Goal: Transaction & Acquisition: Purchase product/service

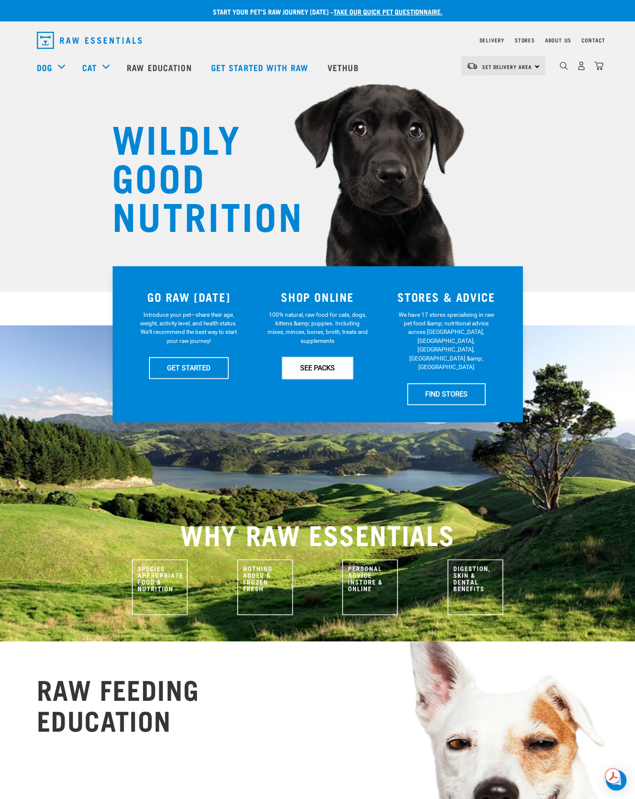
click at [303, 372] on link "SEE PACKS" at bounding box center [317, 367] width 71 height 21
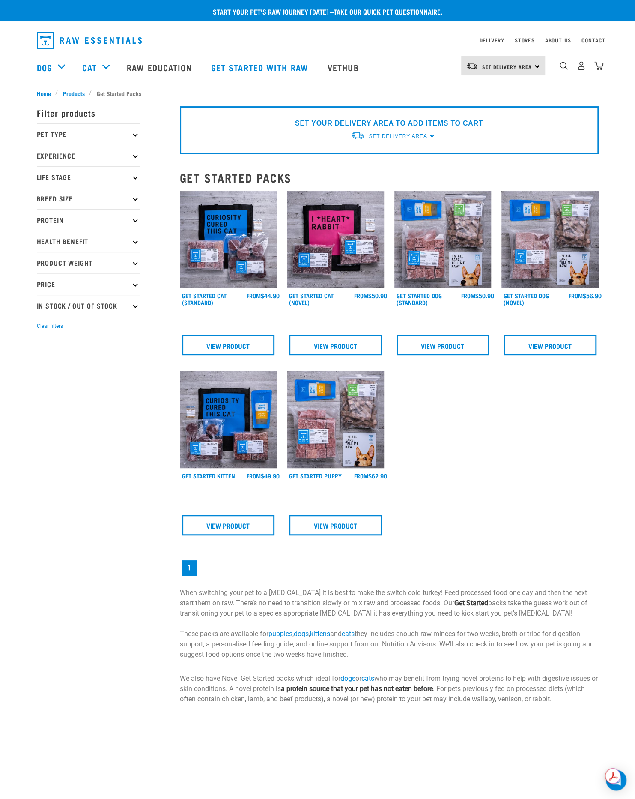
click at [535, 66] on div "Set Delivery Area North Island South Island" at bounding box center [504, 65] width 84 height 19
click at [514, 94] on link "[GEOGRAPHIC_DATA]" at bounding box center [503, 90] width 82 height 19
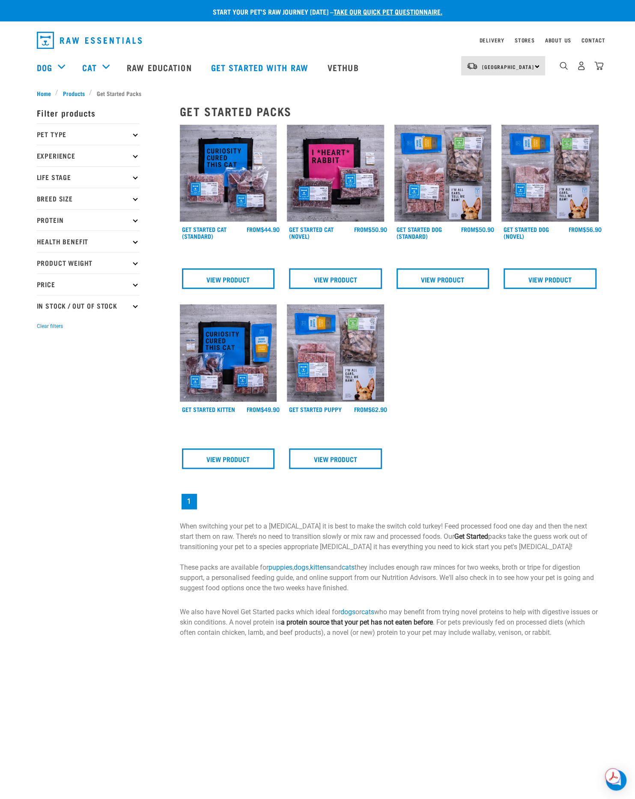
click at [119, 138] on p "Pet Type" at bounding box center [88, 133] width 103 height 21
click at [45, 157] on label "Dog" at bounding box center [57, 158] width 30 height 11
click at [42, 157] on input "Dog" at bounding box center [40, 156] width 6 height 6
checkbox input "true"
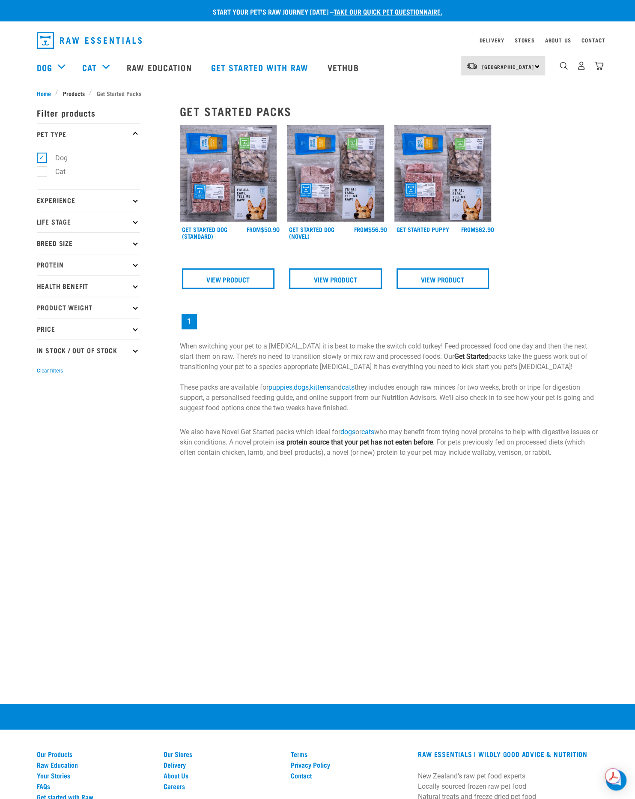
click at [71, 90] on span "Products" at bounding box center [74, 93] width 22 height 9
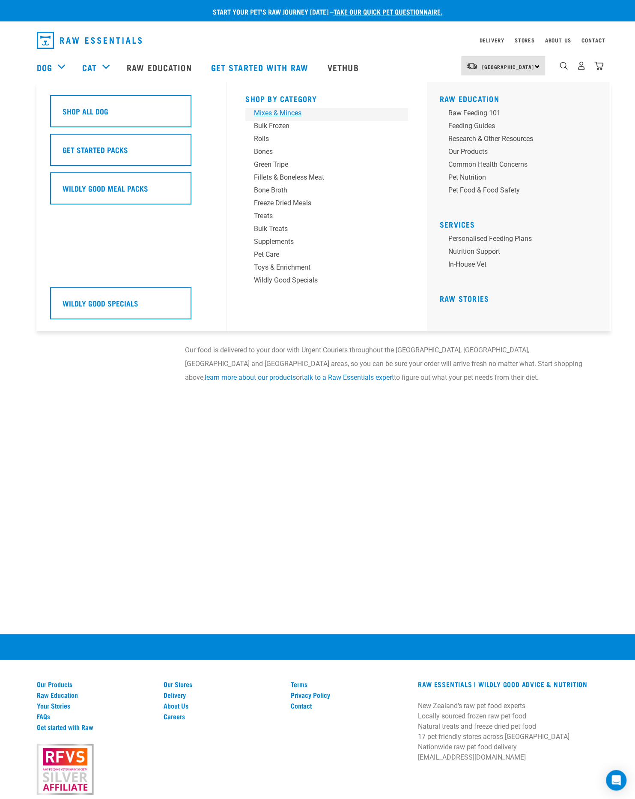
click at [278, 114] on div "Mixes & Minces" at bounding box center [321, 113] width 134 height 10
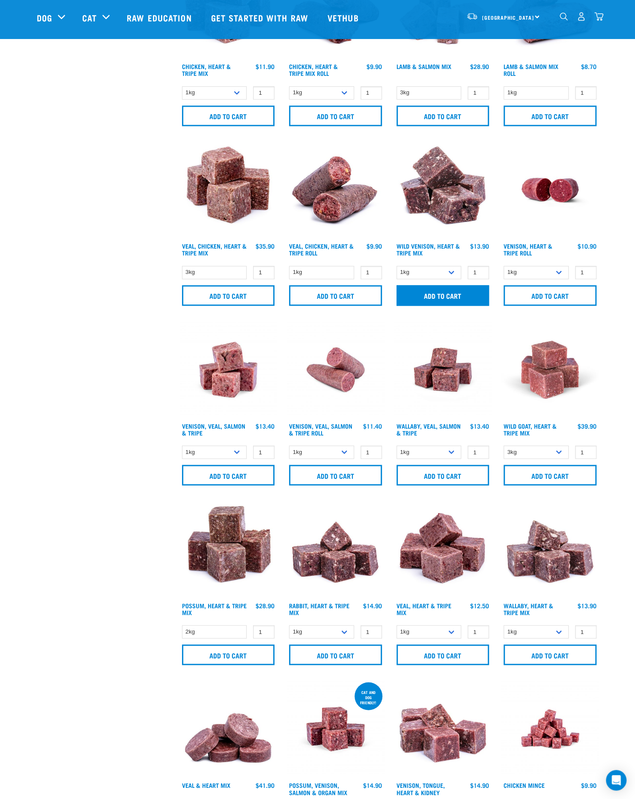
scroll to position [643, 0]
click at [456, 273] on select "1kg 3kg" at bounding box center [429, 271] width 65 height 13
select select "763"
click at [397, 265] on select "1kg 3kg" at bounding box center [429, 271] width 65 height 13
click at [444, 292] on input "Add to cart" at bounding box center [443, 295] width 93 height 21
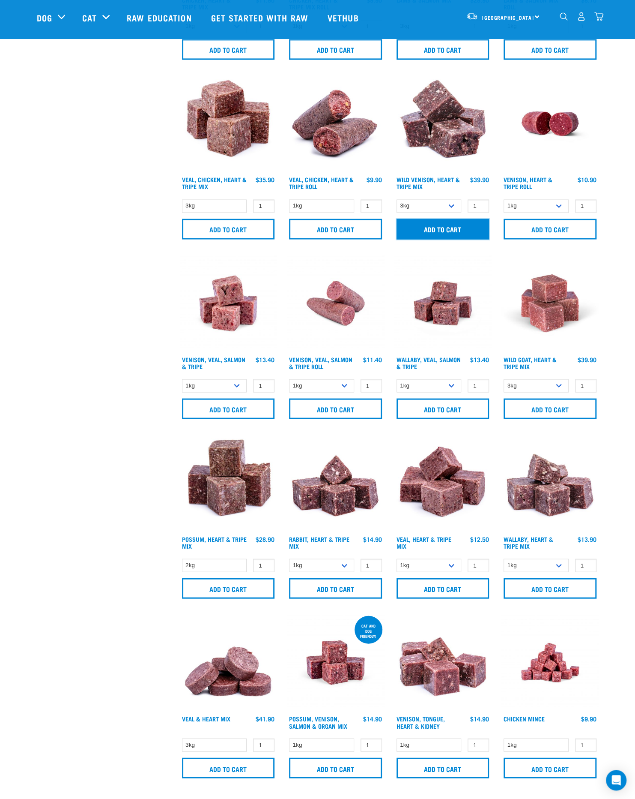
scroll to position [857, 0]
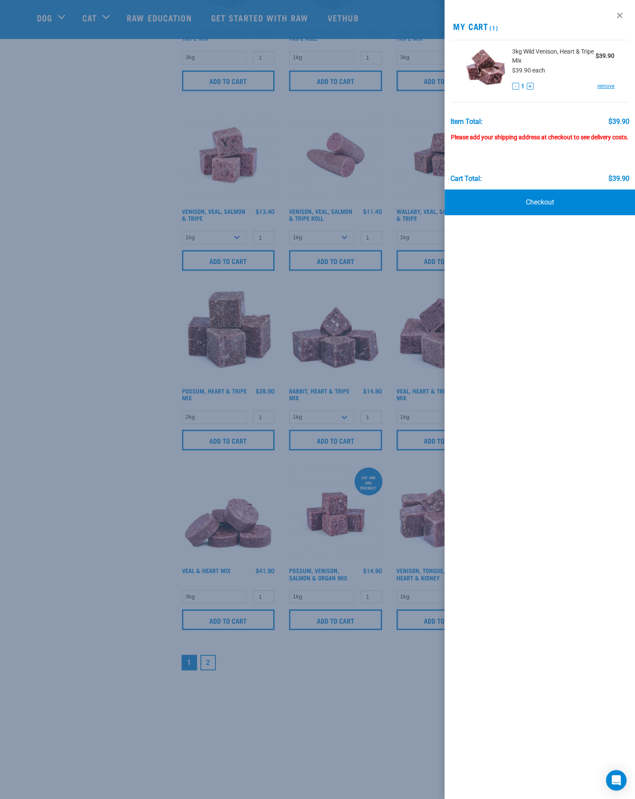
click at [427, 373] on div at bounding box center [317, 399] width 635 height 799
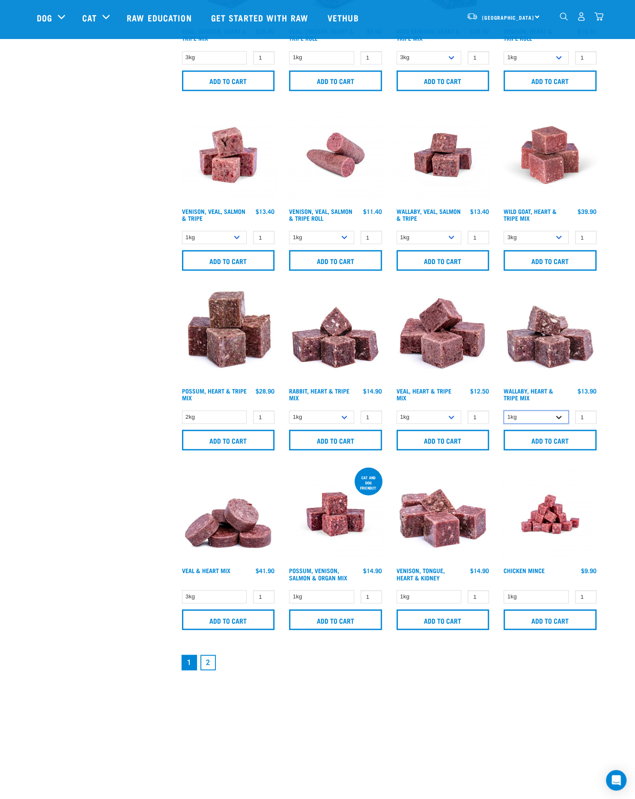
click at [529, 416] on select "1kg 3kg" at bounding box center [536, 416] width 65 height 13
select select "776"
click at [504, 410] on select "1kg 3kg" at bounding box center [536, 416] width 65 height 13
click at [529, 439] on input "Add to cart" at bounding box center [550, 439] width 93 height 21
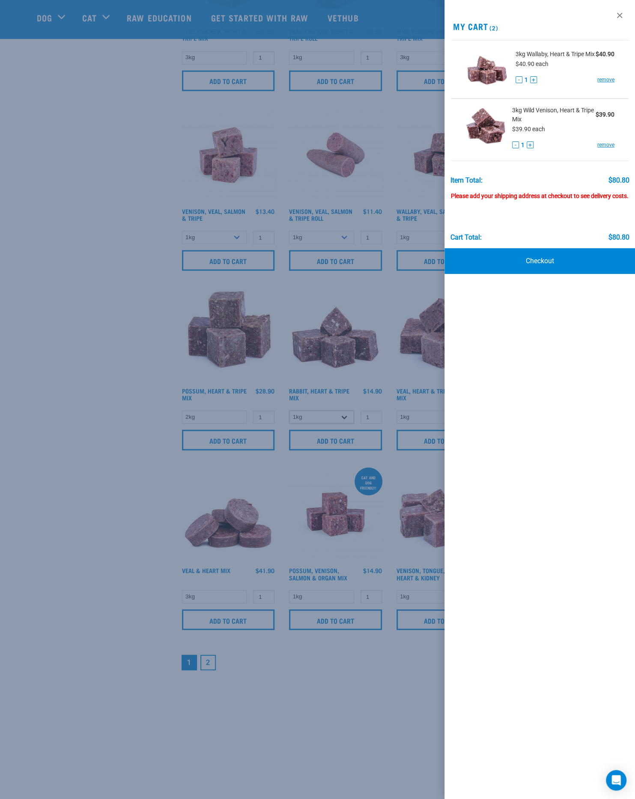
click at [345, 416] on div at bounding box center [317, 399] width 635 height 799
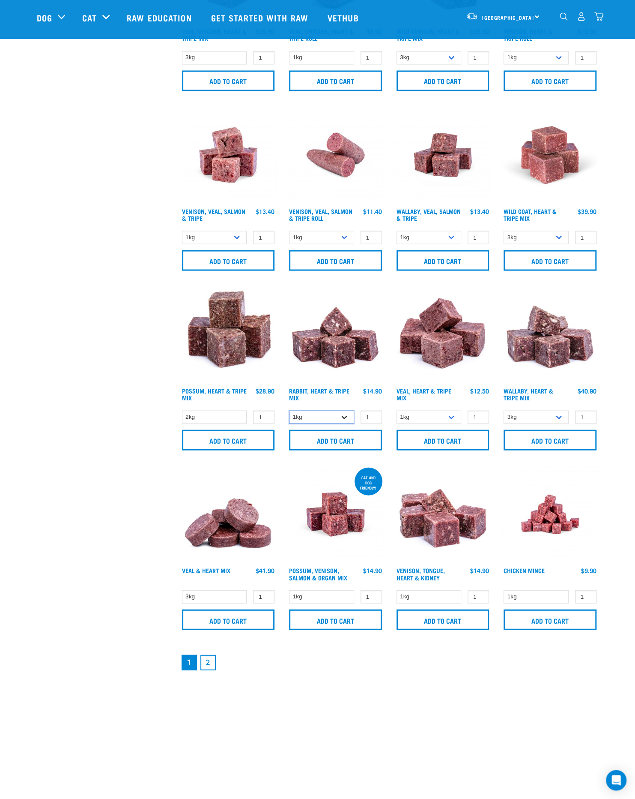
click at [345, 416] on select "1kg 3kg" at bounding box center [321, 416] width 65 height 13
select select "706"
click at [289, 410] on select "1kg 3kg" at bounding box center [321, 416] width 65 height 13
click at [342, 436] on input "Add to cart" at bounding box center [335, 439] width 93 height 21
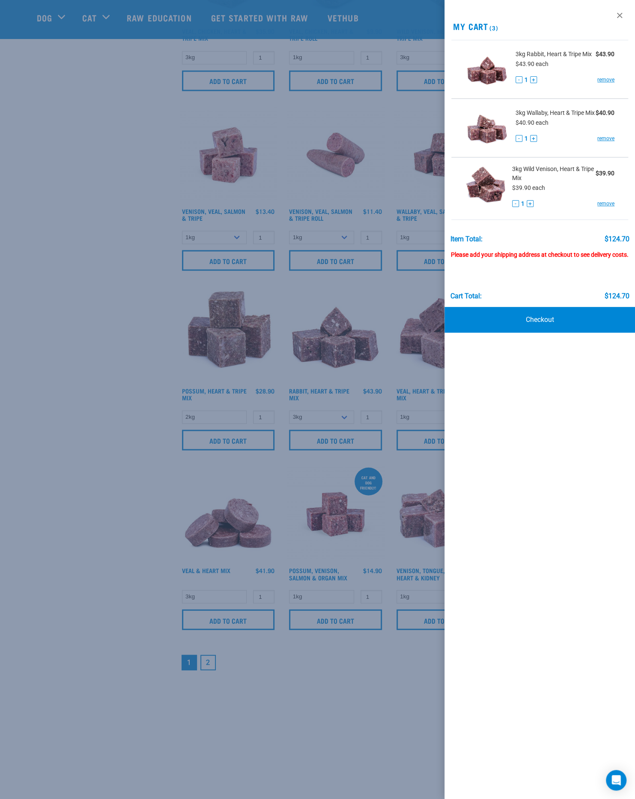
click at [152, 339] on div at bounding box center [317, 399] width 635 height 799
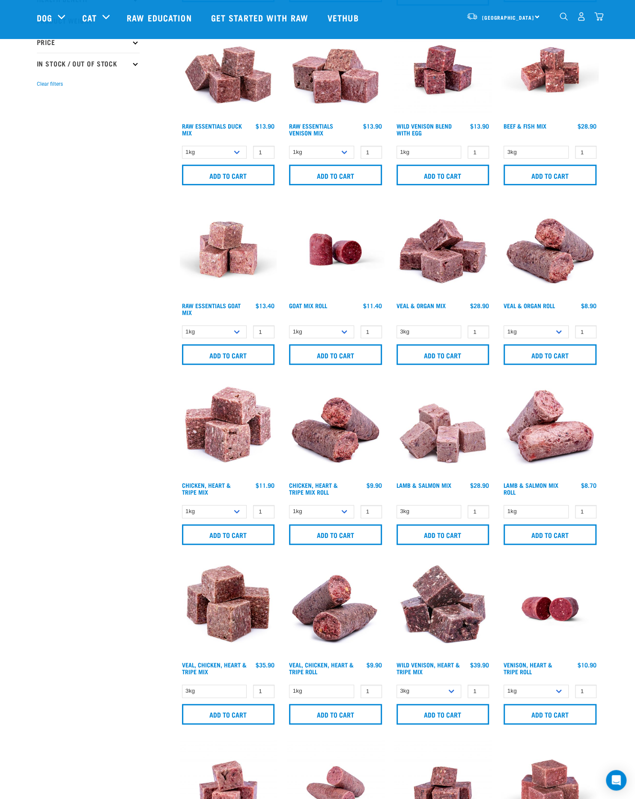
scroll to position [0, 0]
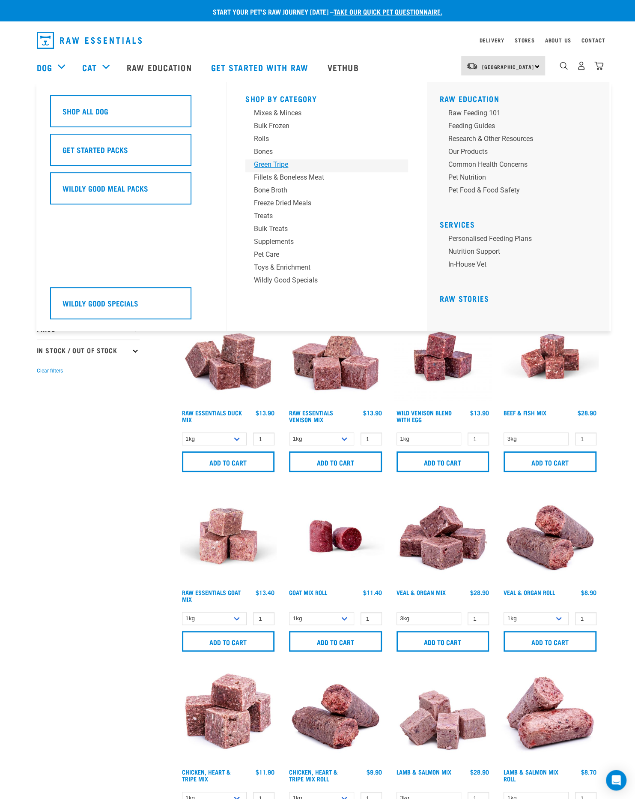
click at [271, 162] on div "Green Tripe" at bounding box center [321, 164] width 134 height 10
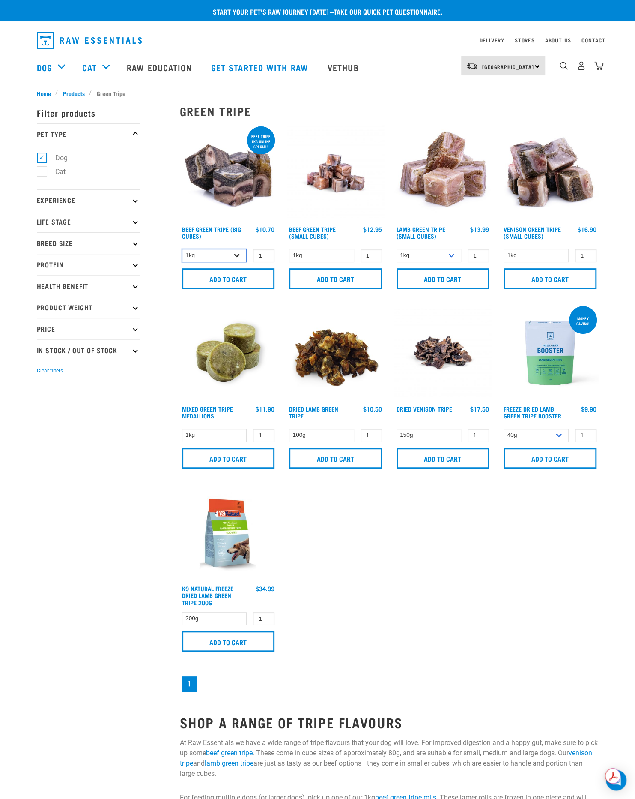
click at [231, 259] on select "1kg 3kg Bulk (10kg)" at bounding box center [214, 255] width 65 height 13
select select "346"
click at [182, 249] on select "1kg 3kg Bulk (10kg)" at bounding box center [214, 255] width 65 height 13
click at [228, 280] on input "Add to cart" at bounding box center [228, 278] width 93 height 21
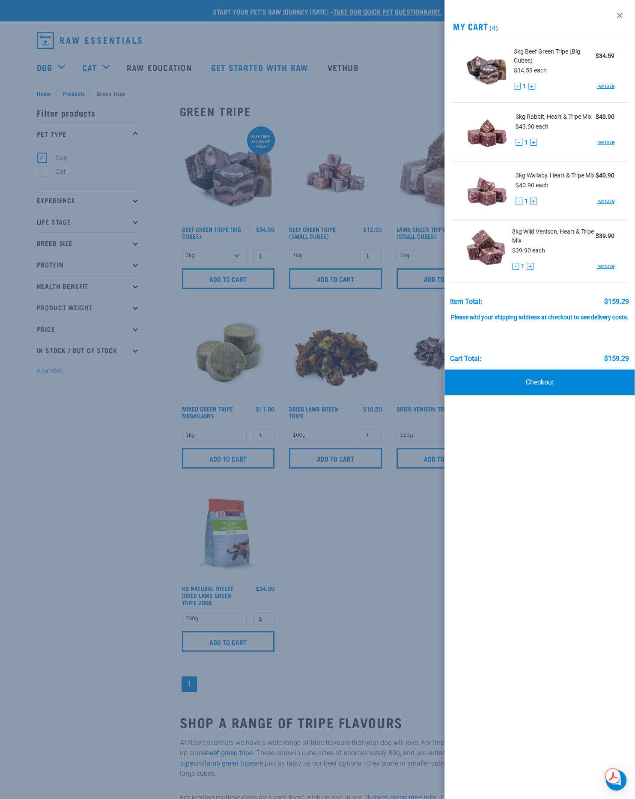
click at [216, 458] on div at bounding box center [317, 399] width 635 height 799
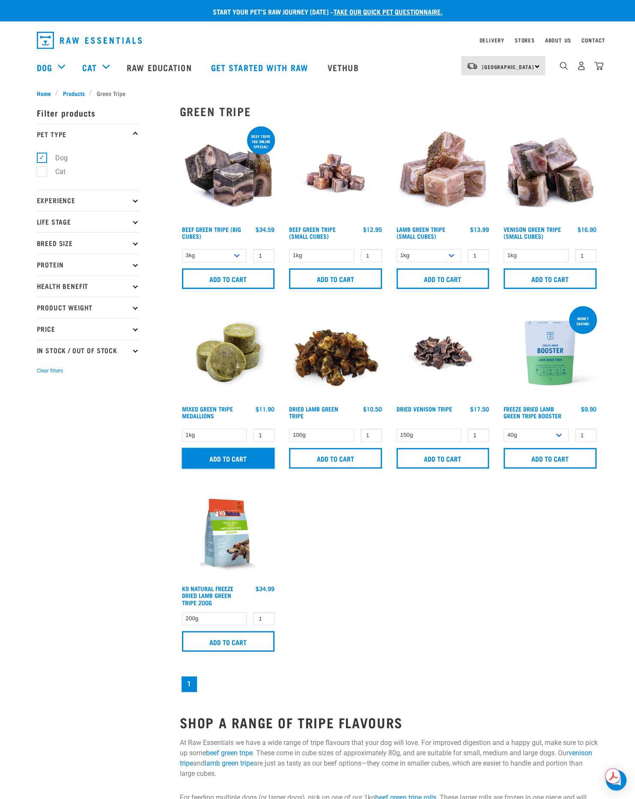
click at [219, 459] on input "Add to cart" at bounding box center [228, 458] width 93 height 21
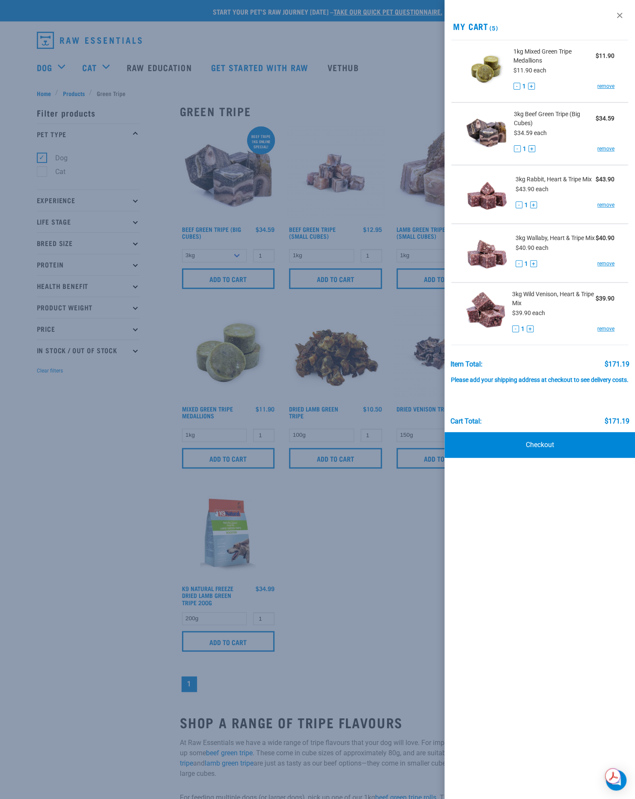
click at [129, 430] on div at bounding box center [317, 399] width 635 height 799
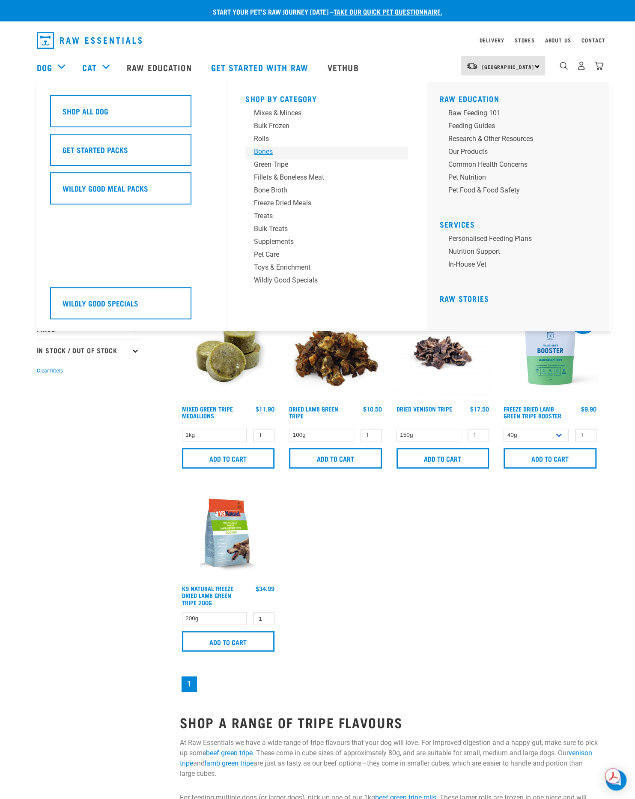
click at [264, 148] on div "Bones" at bounding box center [321, 152] width 134 height 10
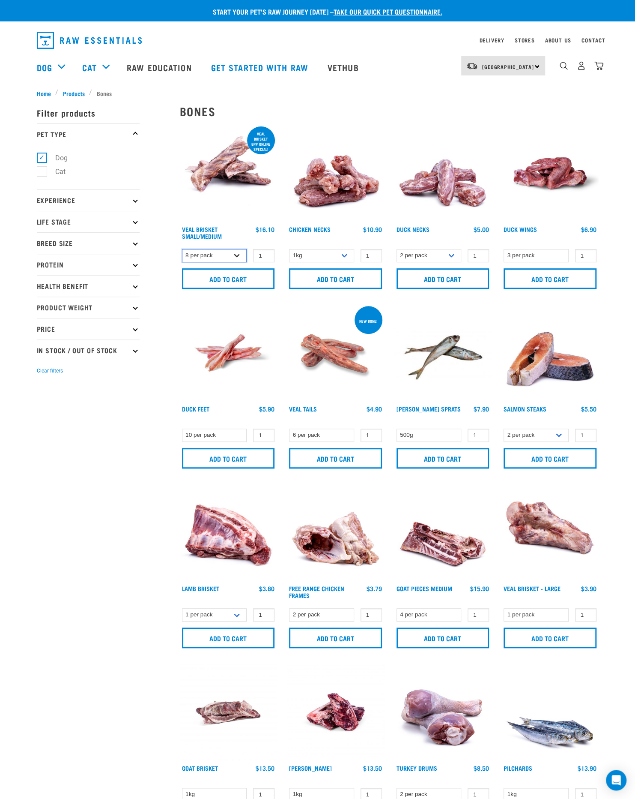
click at [241, 255] on select "8 per pack 4 per pack" at bounding box center [214, 255] width 65 height 13
drag, startPoint x: 241, startPoint y: 255, endPoint x: 248, endPoint y: 255, distance: 6.9
click at [241, 255] on select "8 per pack 4 per pack" at bounding box center [214, 255] width 65 height 13
type input "2"
click at [265, 255] on input "2" at bounding box center [263, 255] width 21 height 13
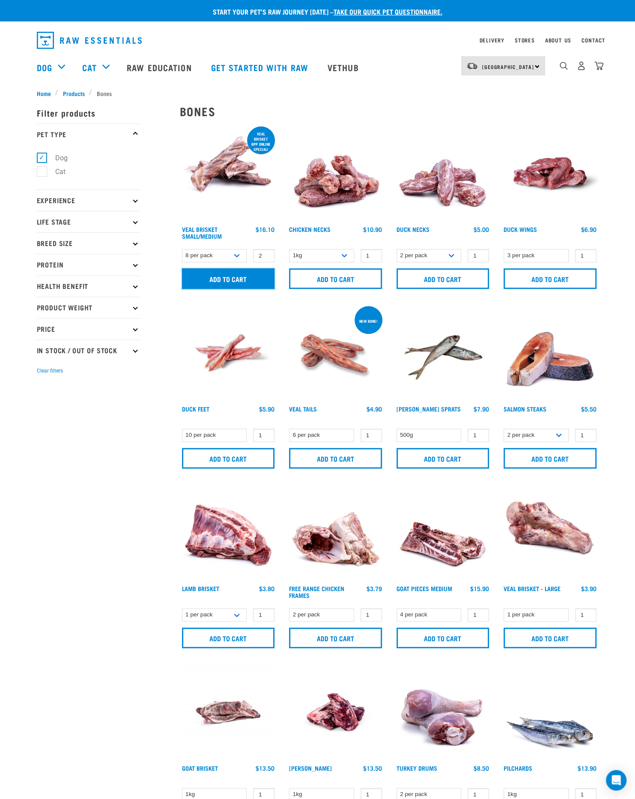
click at [260, 276] on input "Add to cart" at bounding box center [228, 278] width 93 height 21
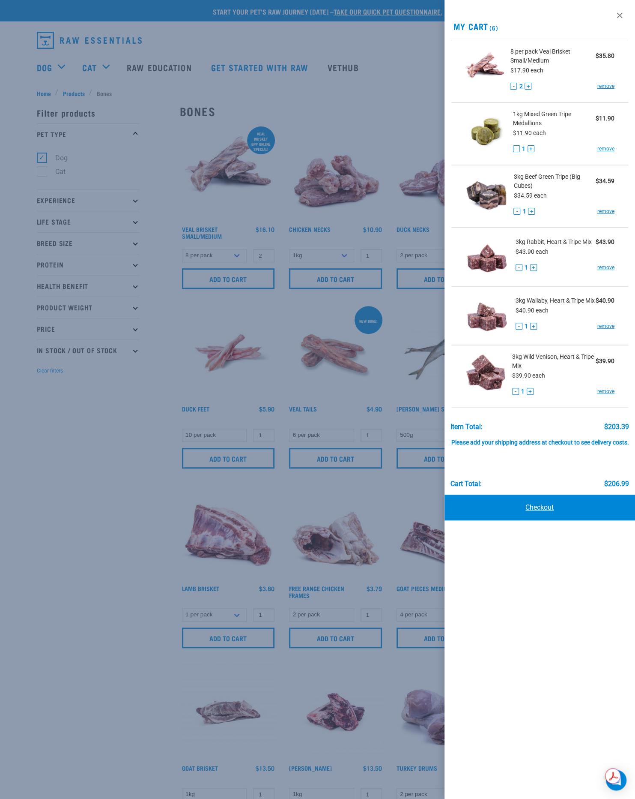
click at [513, 510] on link "Checkout" at bounding box center [540, 508] width 191 height 26
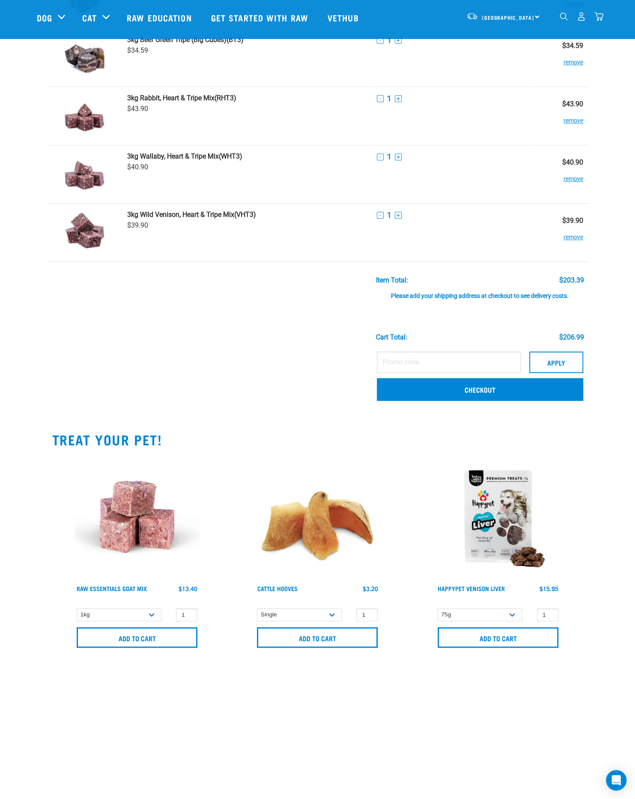
scroll to position [171, 0]
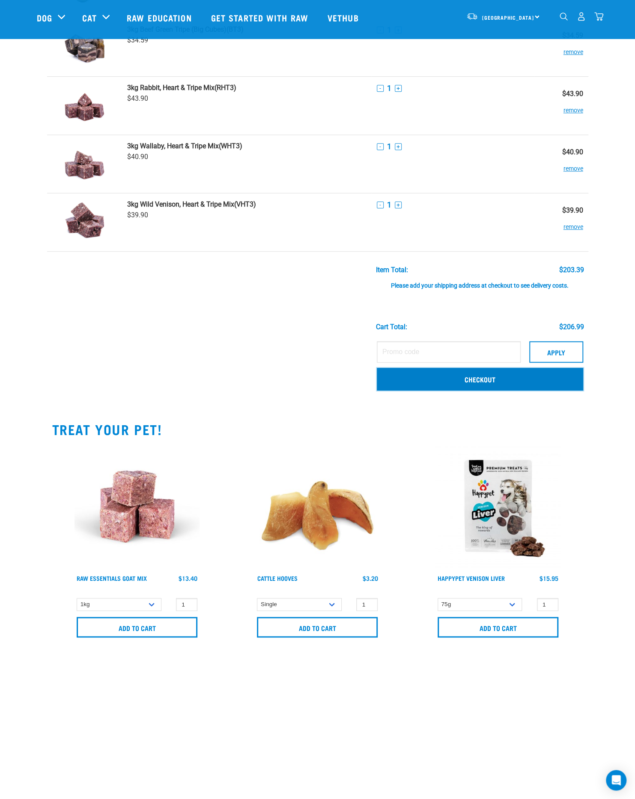
click at [427, 378] on link "Checkout" at bounding box center [480, 379] width 207 height 22
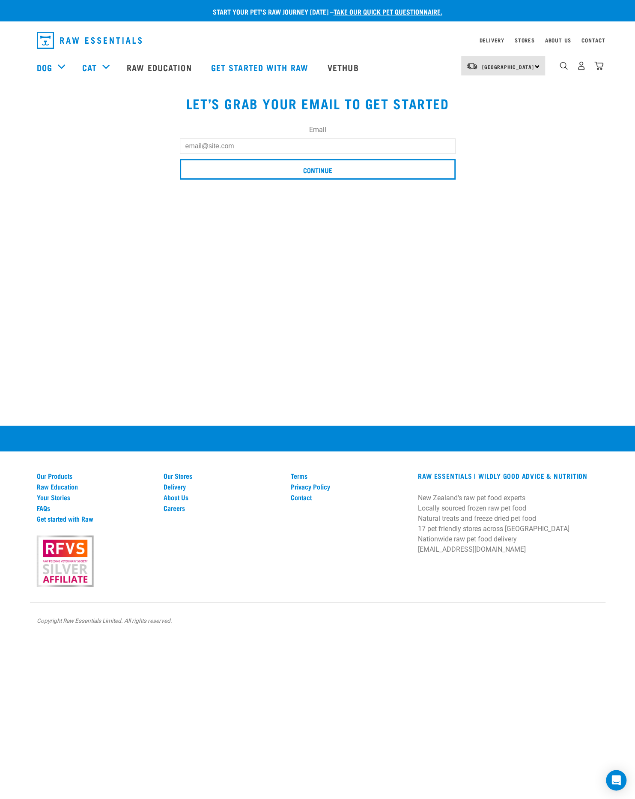
click at [224, 146] on input "Email" at bounding box center [318, 145] width 276 height 15
type input "[PERSON_NAME][EMAIL_ADDRESS][DOMAIN_NAME]"
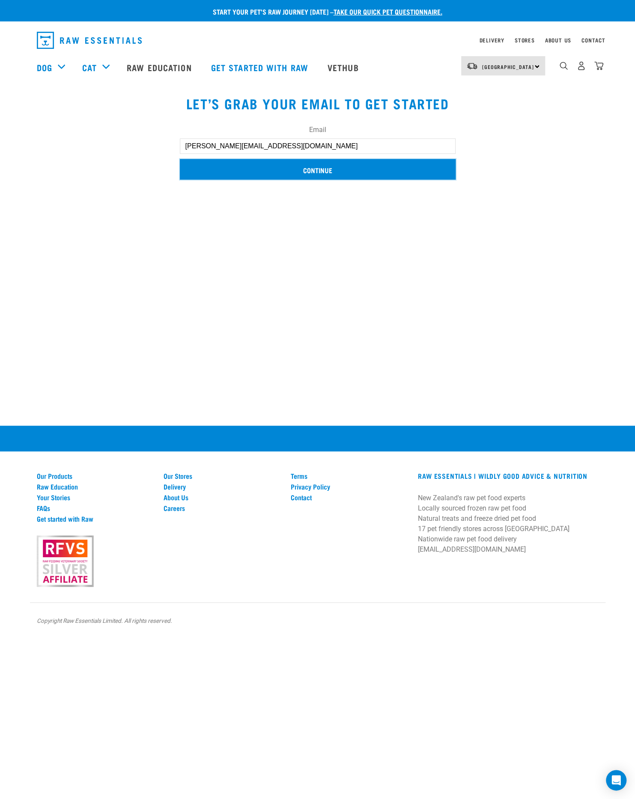
click at [233, 165] on input "Continue" at bounding box center [318, 169] width 276 height 21
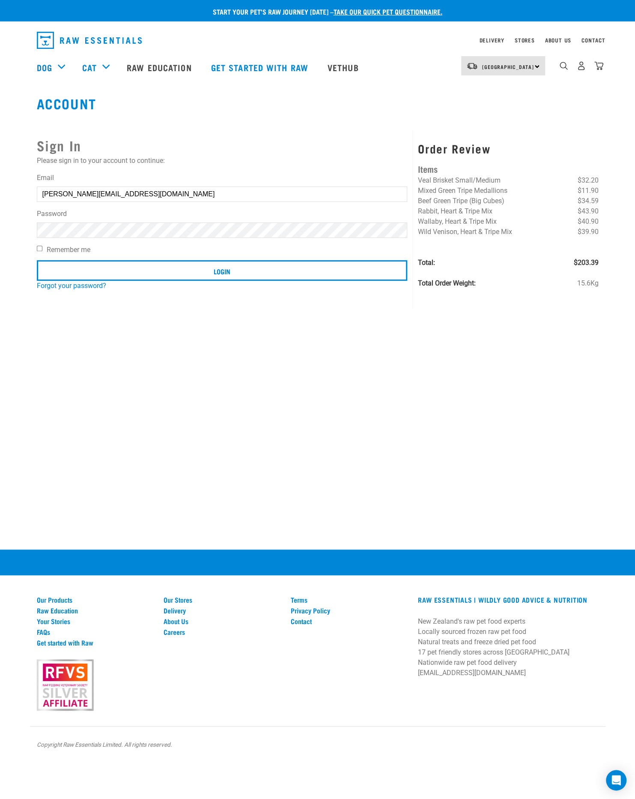
click at [86, 246] on label "Remember me" at bounding box center [222, 250] width 371 height 10
click at [42, 246] on input "Remember me" at bounding box center [40, 249] width 6 height 6
checkbox input "true"
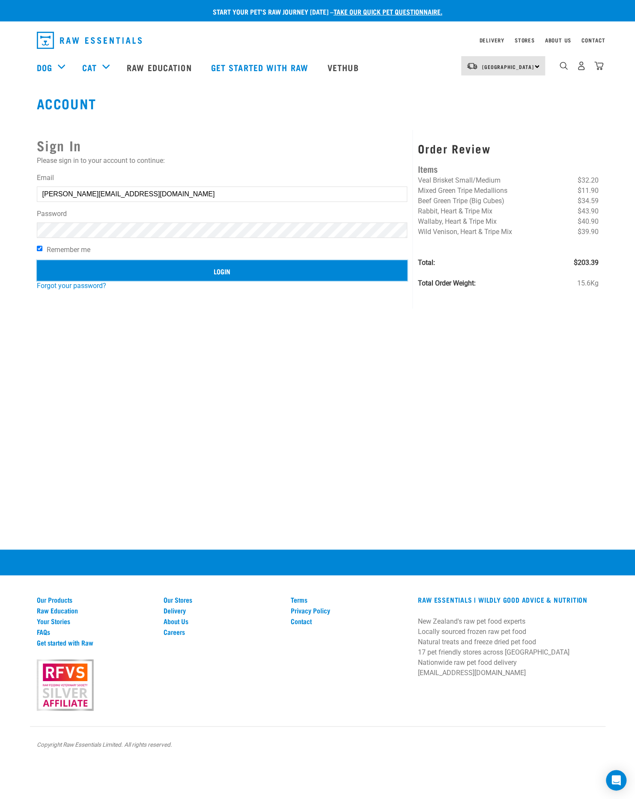
click at [135, 268] on input "Login" at bounding box center [222, 270] width 371 height 21
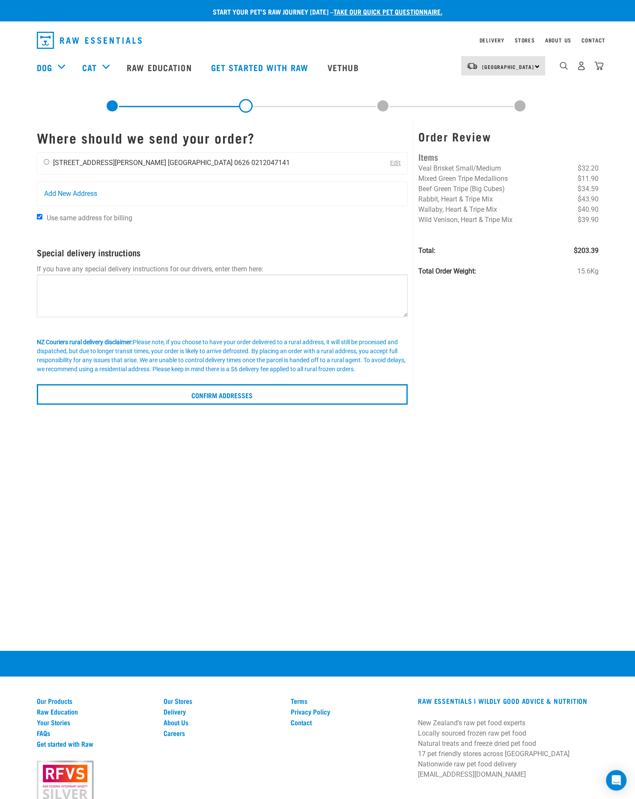
click at [168, 159] on li "[GEOGRAPHIC_DATA] 0626" at bounding box center [209, 163] width 82 height 8
click at [44, 160] on input "radio" at bounding box center [47, 162] width 6 height 6
radio input "true"
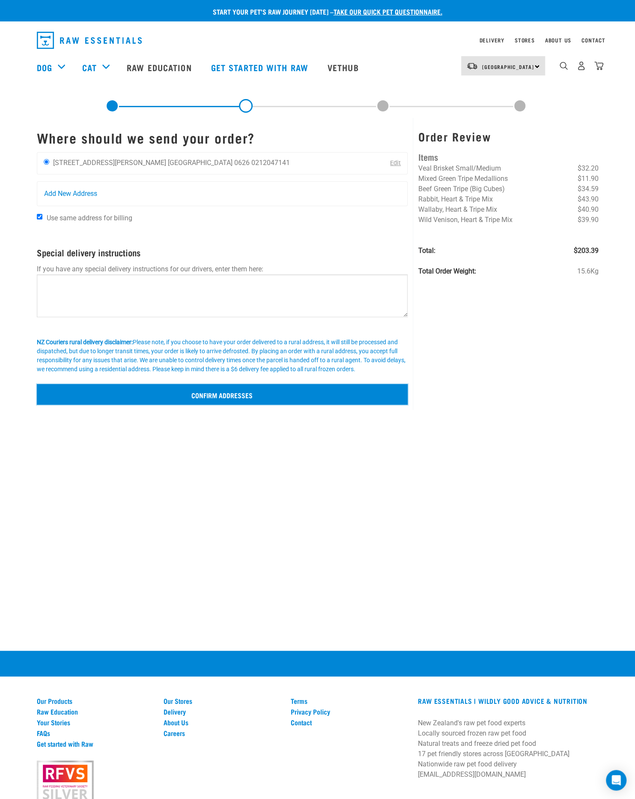
click at [139, 396] on input "Confirm addresses" at bounding box center [223, 394] width 372 height 21
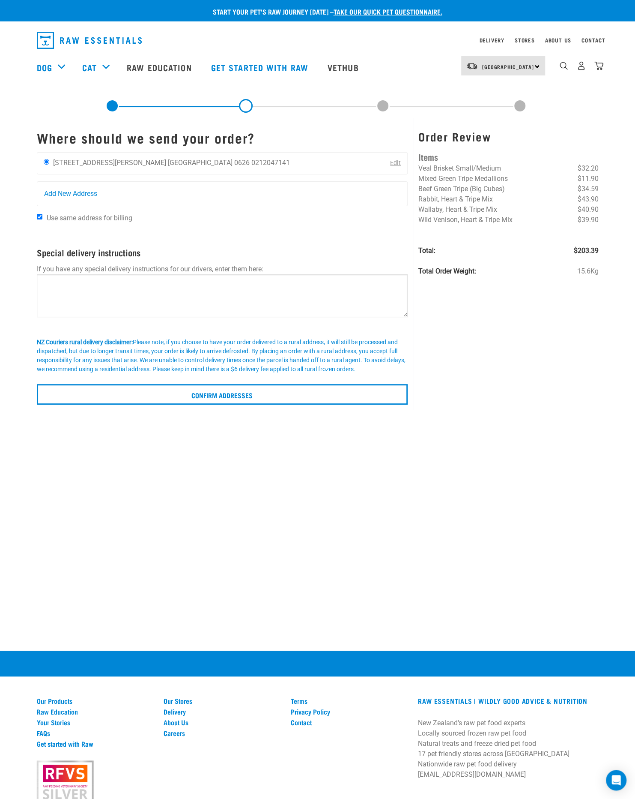
click at [394, 159] on link "Edit" at bounding box center [395, 162] width 11 height 7
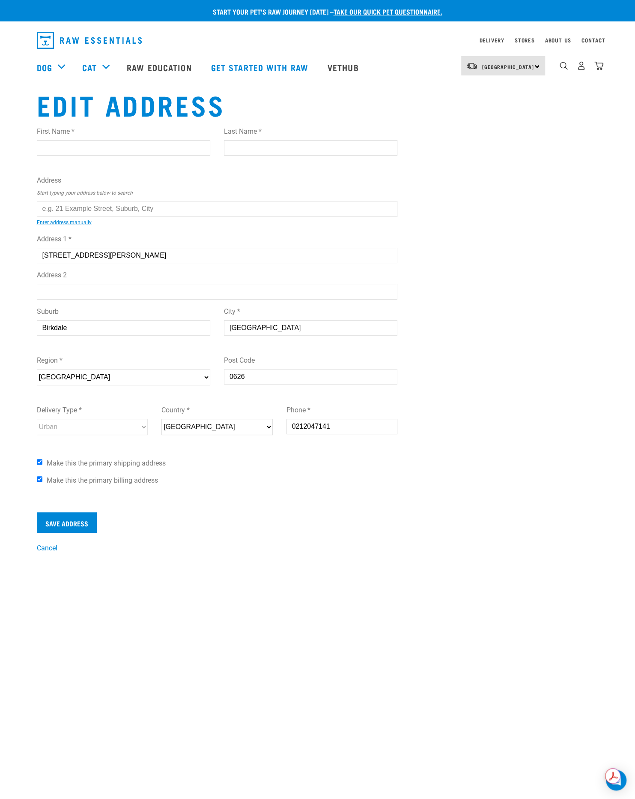
click at [114, 208] on input "text" at bounding box center [217, 208] width 361 height 15
click at [46, 215] on li "[STREET_ADDRESS][PERSON_NAME]" at bounding box center [46, 215] width 0 height 0
type input "[STREET_ADDRESS][PERSON_NAME]"
select select "AUK"
select select "Urban"
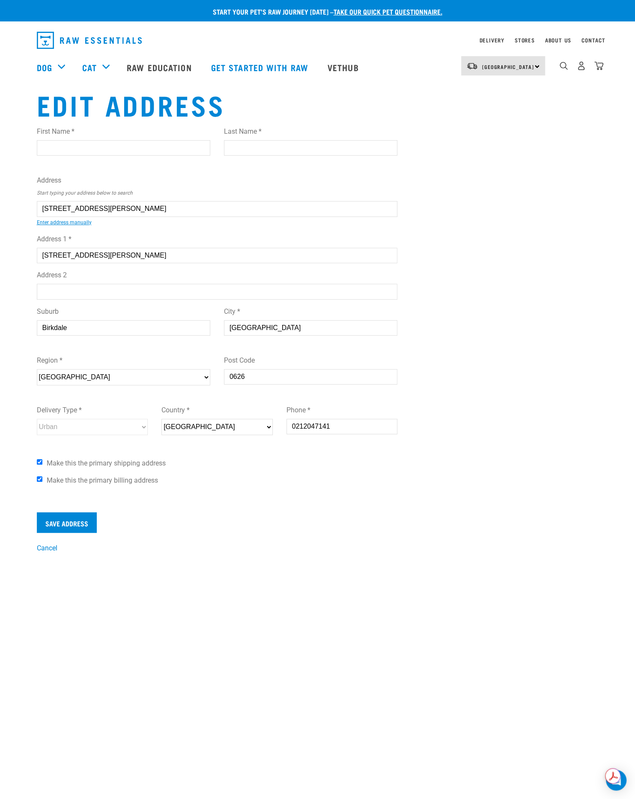
type input "[STREET_ADDRESS][PERSON_NAME]"
click at [90, 147] on input "First Name *" at bounding box center [124, 147] width 174 height 15
type input "[PERSON_NAME]"
type input "Owles"
click at [90, 379] on select "Please select your region... [GEOGRAPHIC_DATA] [GEOGRAPHIC_DATA] [GEOGRAPHIC_DA…" at bounding box center [124, 377] width 174 height 16
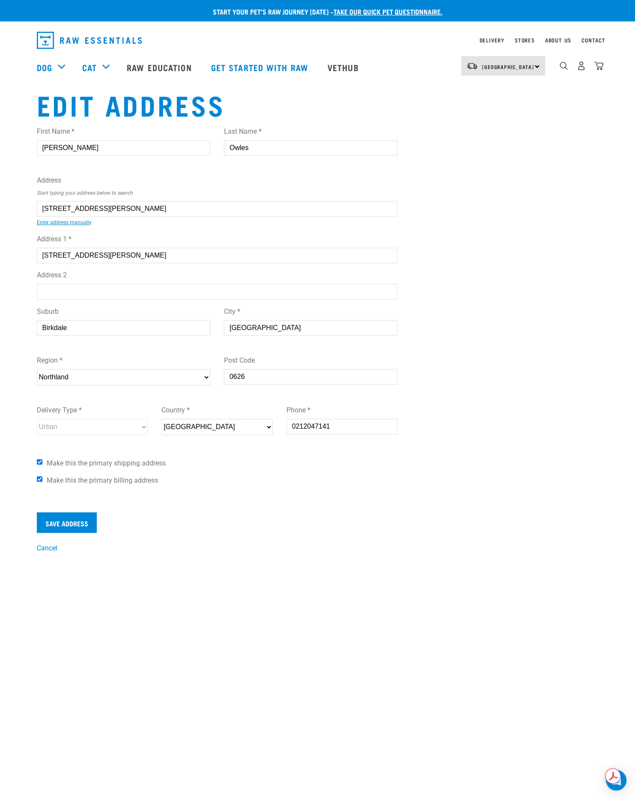
select select "AUK"
click at [37, 369] on select "Please select your region... [GEOGRAPHIC_DATA] [GEOGRAPHIC_DATA] [GEOGRAPHIC_DA…" at bounding box center [124, 377] width 174 height 16
click at [76, 522] on input "Save Address" at bounding box center [67, 522] width 60 height 21
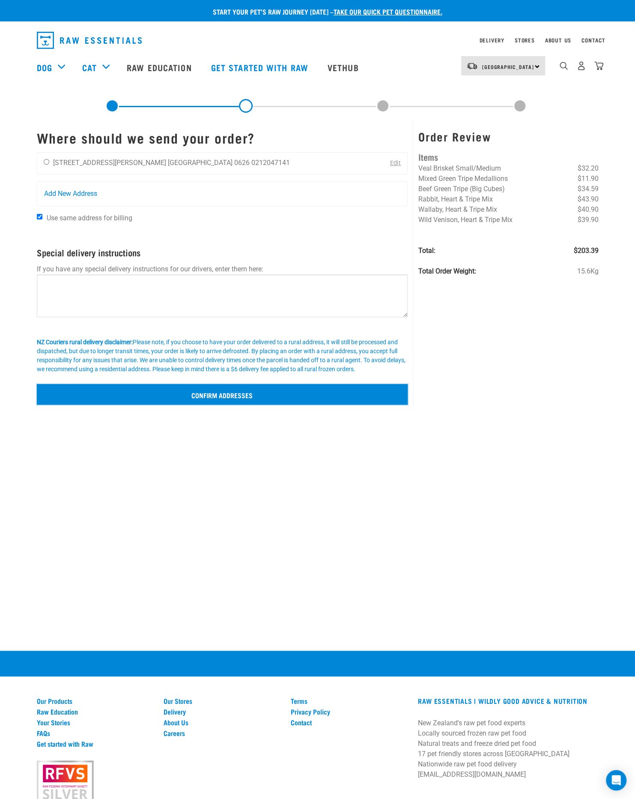
click at [237, 391] on input "Confirm addresses" at bounding box center [223, 394] width 372 height 21
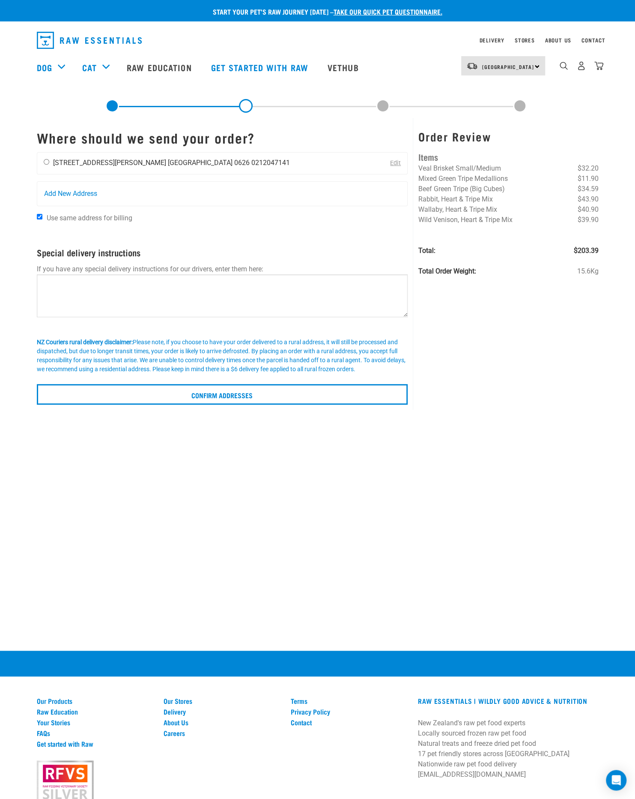
click at [71, 162] on li "[STREET_ADDRESS][PERSON_NAME]" at bounding box center [109, 163] width 113 height 8
click at [44, 161] on input "radio" at bounding box center [47, 162] width 6 height 6
radio input "true"
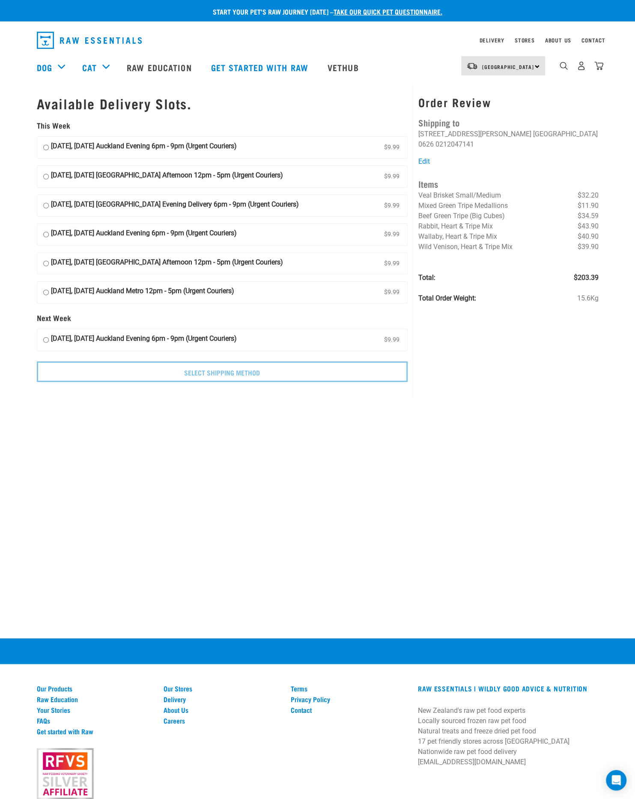
click at [45, 144] on input "19 August, Tuesday Auckland Evening 6pm - 9pm (Urgent Couriers) $9.99" at bounding box center [46, 147] width 6 height 13
radio input "true"
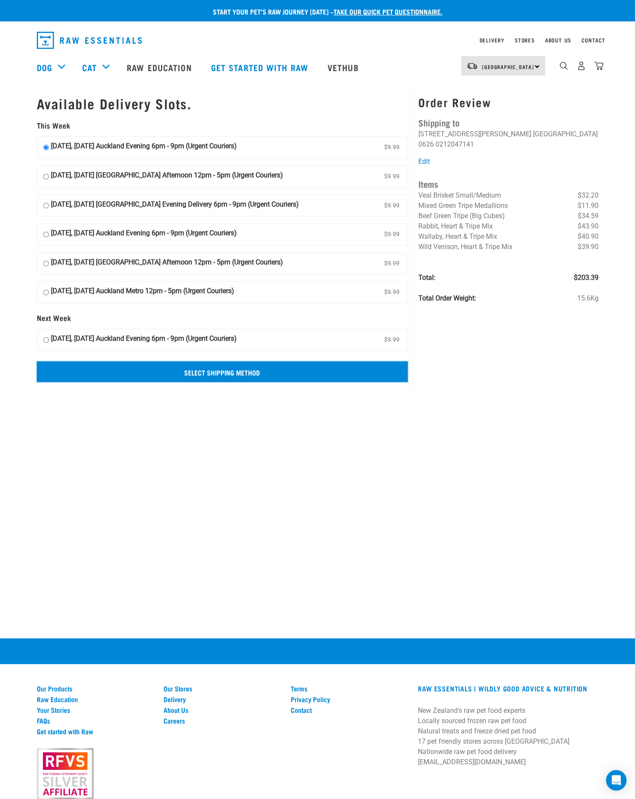
click at [283, 369] on input "Select Shipping Method" at bounding box center [223, 371] width 372 height 21
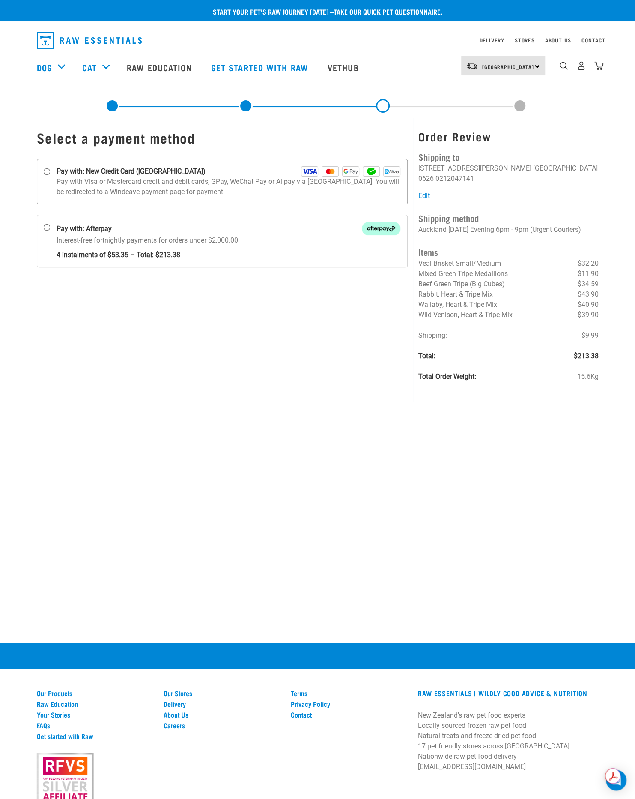
click at [43, 171] on input "Pay with: New Credit Card ([GEOGRAPHIC_DATA])" at bounding box center [46, 171] width 7 height 7
radio input "true"
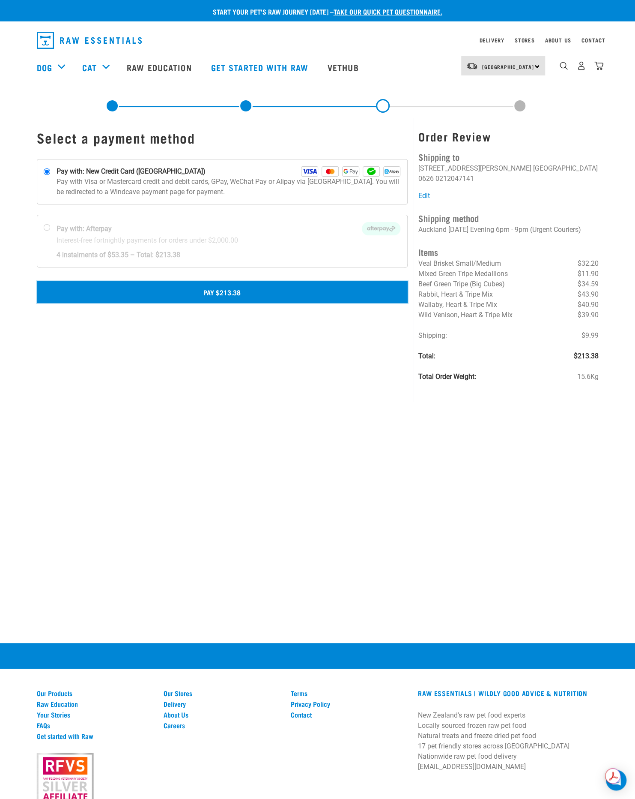
click at [186, 292] on button "Pay $213.38" at bounding box center [223, 291] width 372 height 21
